Goal: Information Seeking & Learning: Find specific fact

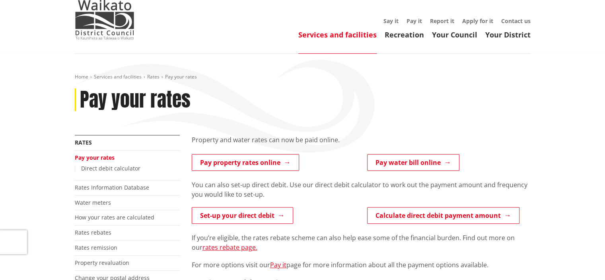
scroll to position [40, 0]
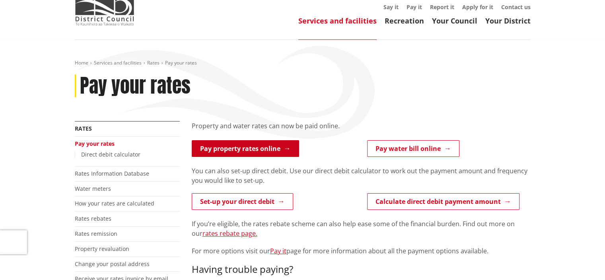
click at [251, 148] on link "Pay property rates online" at bounding box center [245, 148] width 107 height 17
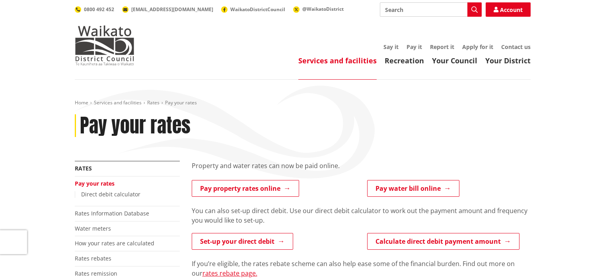
scroll to position [40, 0]
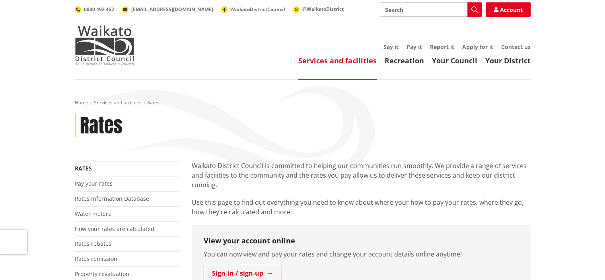
scroll to position [80, 0]
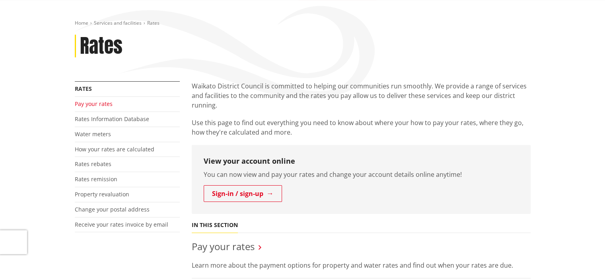
click at [87, 102] on link "Pay your rates" at bounding box center [94, 104] width 38 height 8
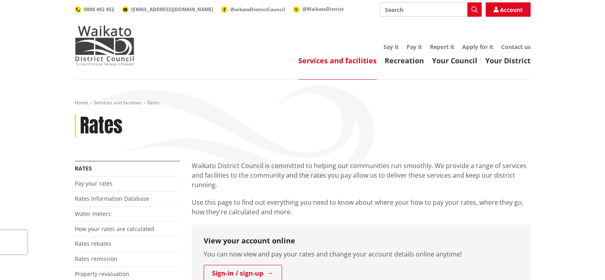
scroll to position [80, 0]
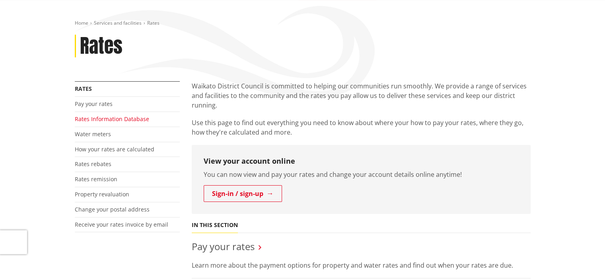
click at [95, 119] on link "Rates Information Database" at bounding box center [112, 119] width 74 height 8
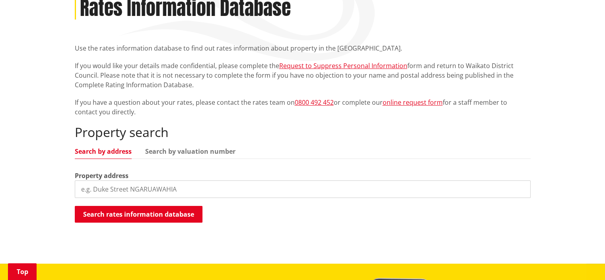
scroll to position [119, 0]
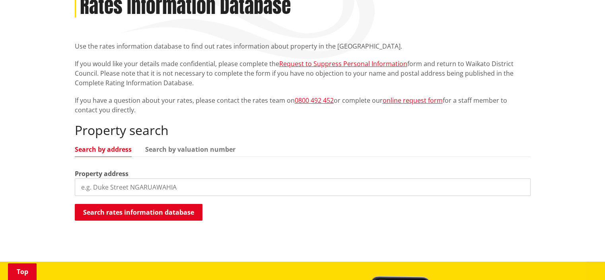
click at [82, 187] on input "search" at bounding box center [303, 186] width 456 height 17
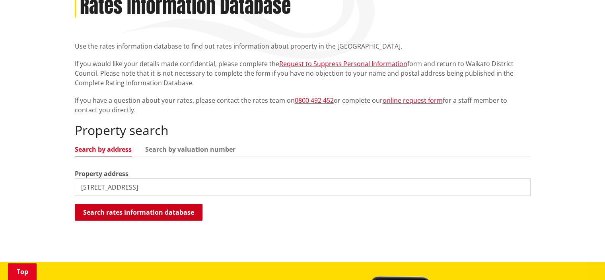
type input "1 lili road"
click at [135, 210] on button "Search rates information database" at bounding box center [139, 212] width 128 height 17
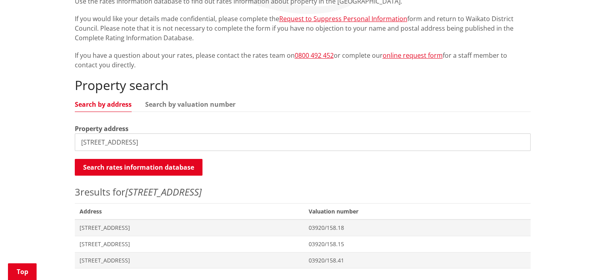
scroll to position [199, 0]
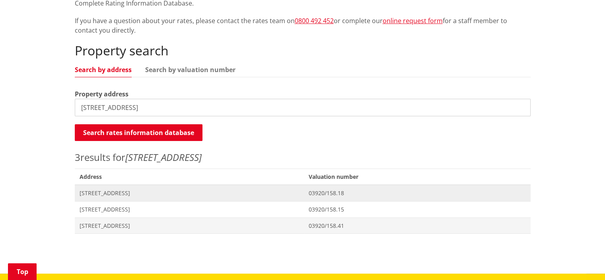
click at [105, 192] on span "[STREET_ADDRESS]" at bounding box center [190, 193] width 220 height 8
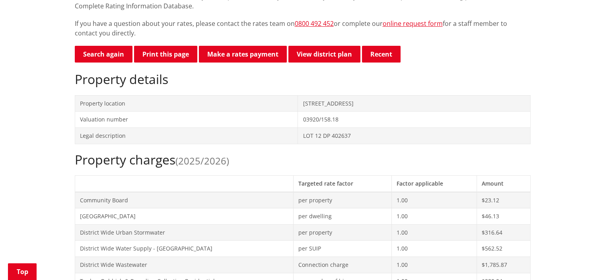
scroll to position [239, 0]
